Goal: Browse casually

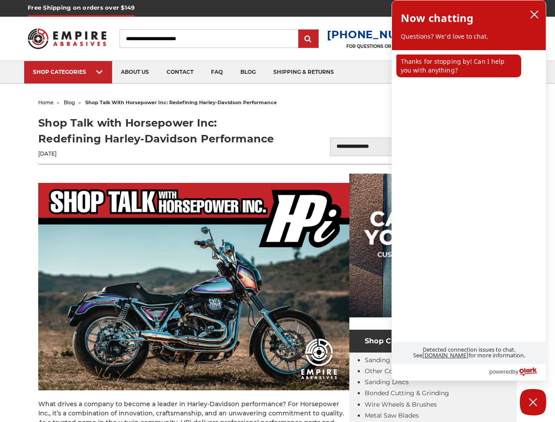
click at [277, 211] on img at bounding box center [193, 286] width 311 height 207
click at [315, 39] on input "submit" at bounding box center [309, 39] width 18 height 18
click at [68, 72] on div "SHOP CATEGORIES" at bounding box center [68, 72] width 70 height 7
click at [534, 14] on icon "close chatbox" at bounding box center [534, 14] width 7 height 7
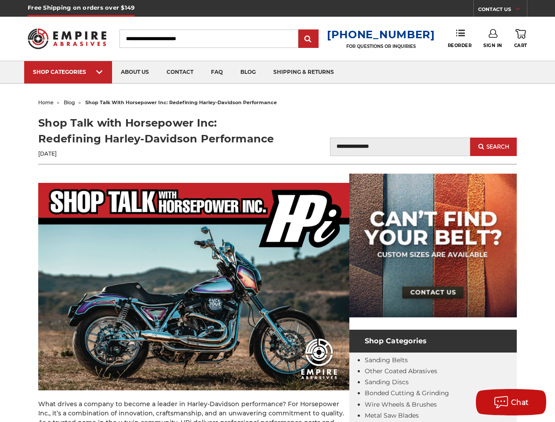
click at [459, 66] on ul "SHOP CATEGORIES sanding belts 3/8" x 13" 1/2" x 18" 1/2" x 24" faq" at bounding box center [277, 72] width 506 height 22
click at [533, 402] on div "Chat" at bounding box center [511, 402] width 44 height 14
